Goal: Transaction & Acquisition: Purchase product/service

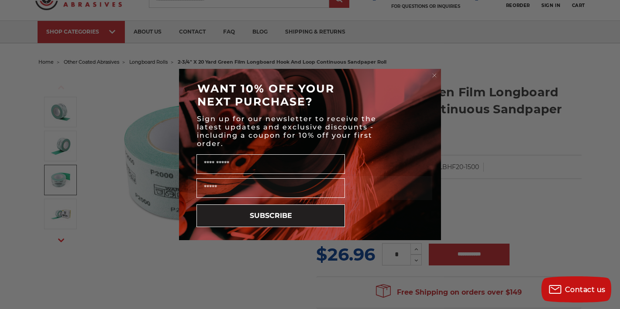
click at [434, 78] on circle "Close dialog" at bounding box center [434, 76] width 8 height 8
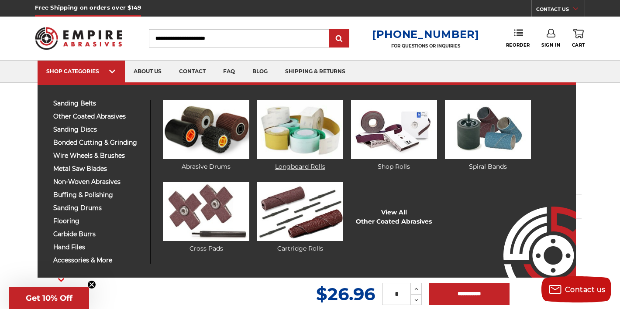
click at [277, 125] on img at bounding box center [300, 129] width 86 height 59
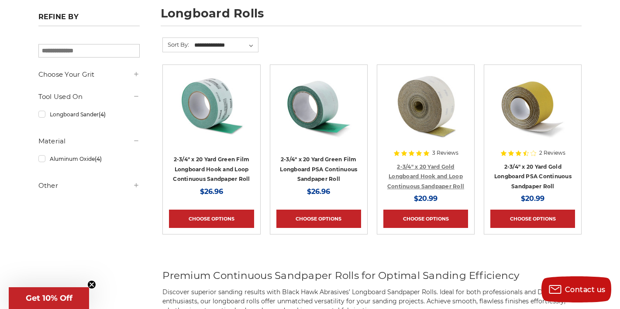
click at [423, 168] on link "2-3/4" x 20 Yard Gold Longboard Hook and Loop Continuous Sandpaper Roll" at bounding box center [425, 177] width 77 height 26
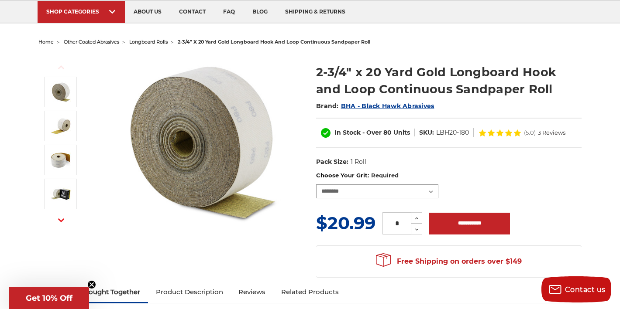
select select "****"
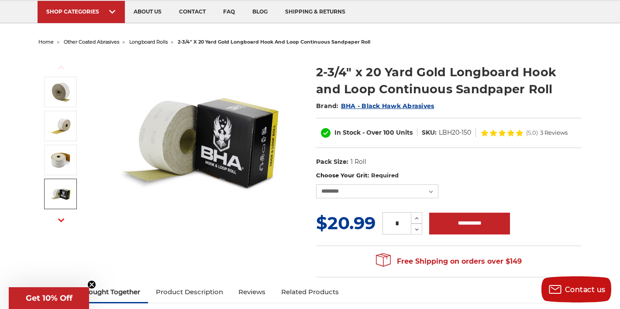
click at [69, 191] on img at bounding box center [61, 194] width 22 height 22
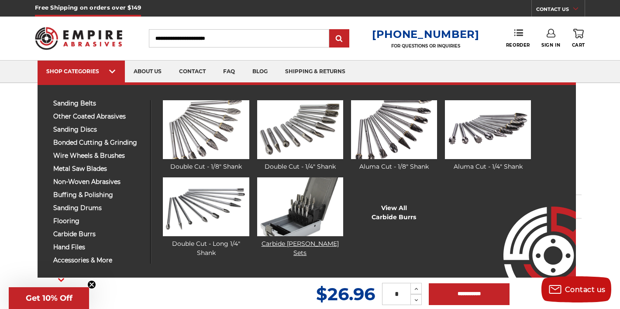
click at [278, 207] on img at bounding box center [300, 207] width 86 height 59
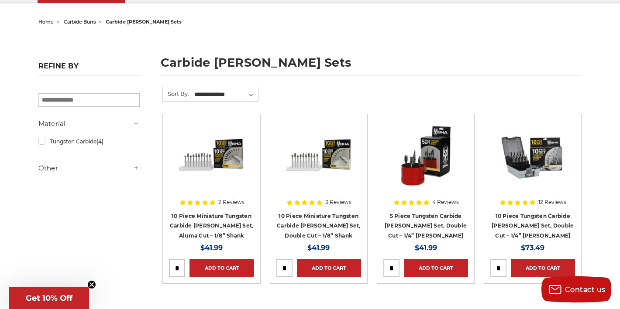
scroll to position [72, 0]
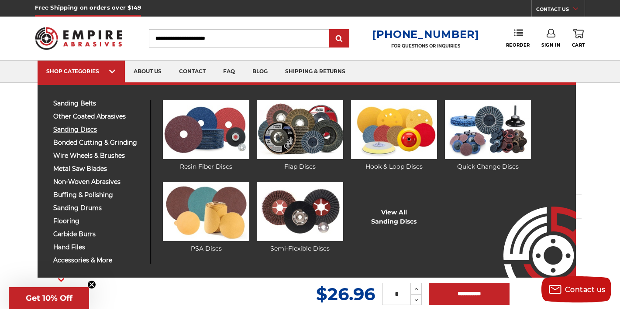
click at [87, 128] on span "sanding discs" at bounding box center [98, 130] width 90 height 7
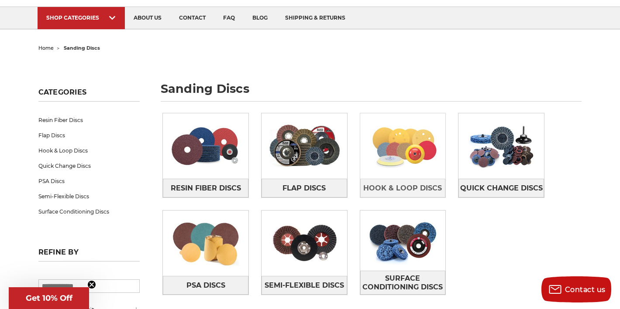
click at [398, 151] on img at bounding box center [403, 146] width 86 height 60
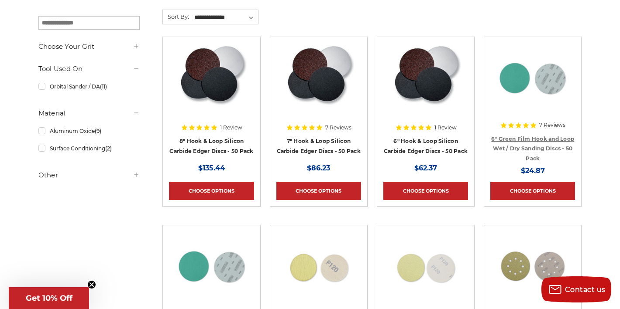
click at [522, 138] on link "6" Green Film Hook and Loop Wet / Dry Sanding Discs - 50 Pack" at bounding box center [532, 149] width 83 height 26
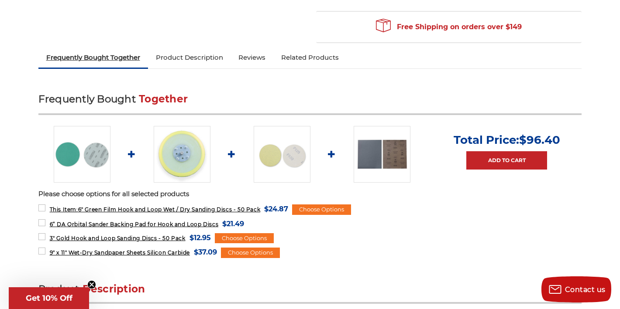
scroll to position [295, 0]
